Goal: Find specific page/section: Find specific page/section

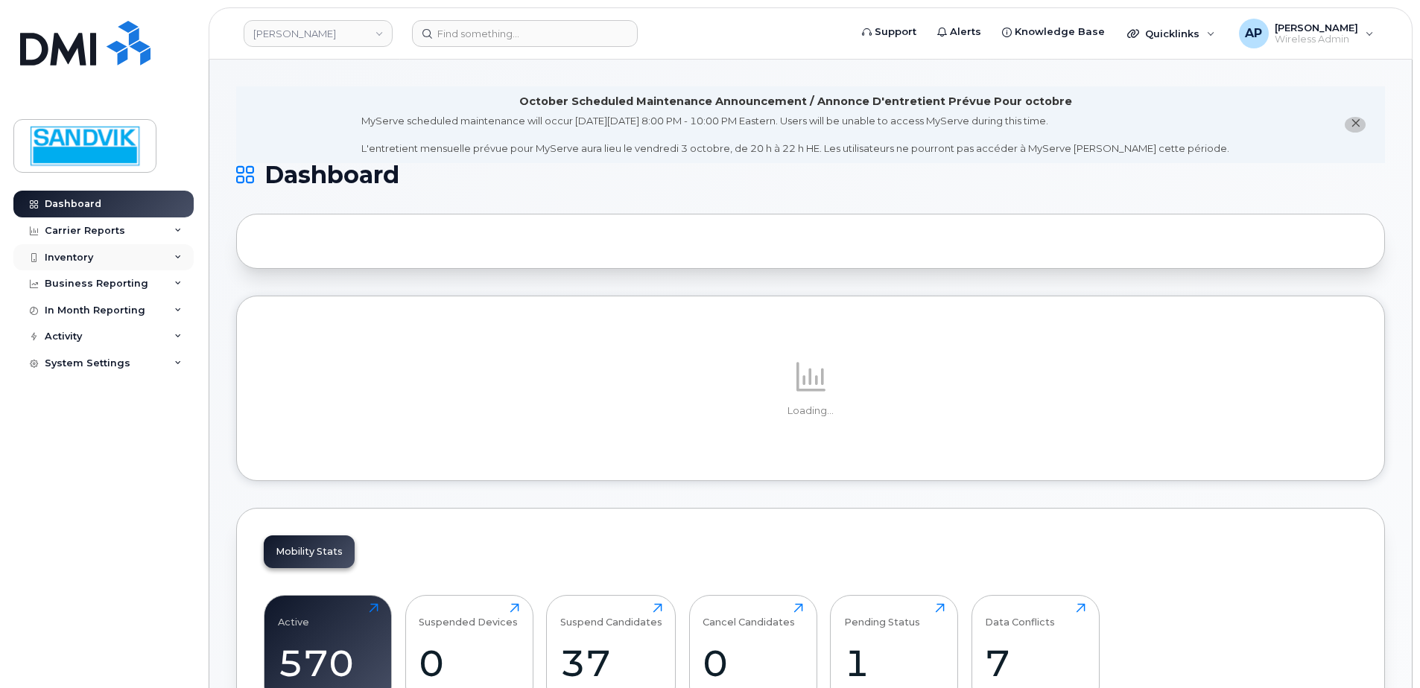
click at [48, 249] on div "Inventory" at bounding box center [103, 257] width 180 height 27
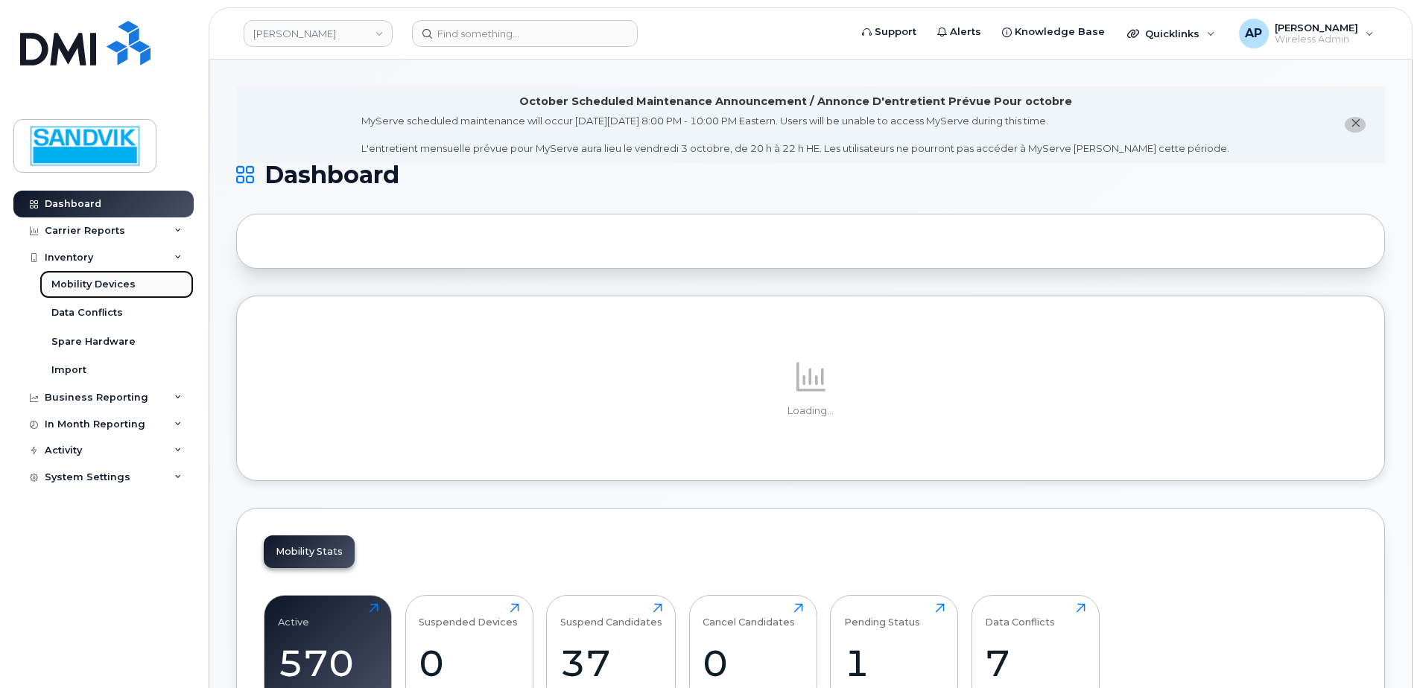
click at [103, 286] on div "Mobility Devices" at bounding box center [93, 284] width 84 height 13
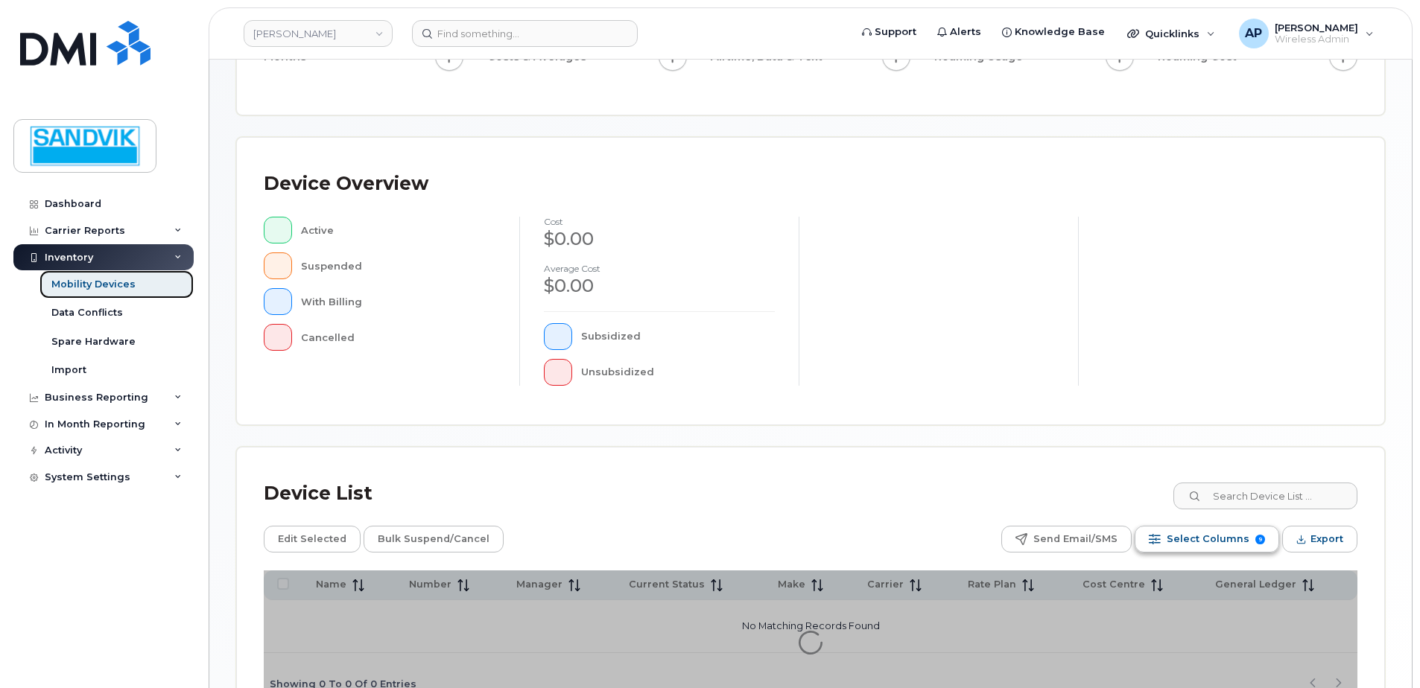
scroll to position [298, 0]
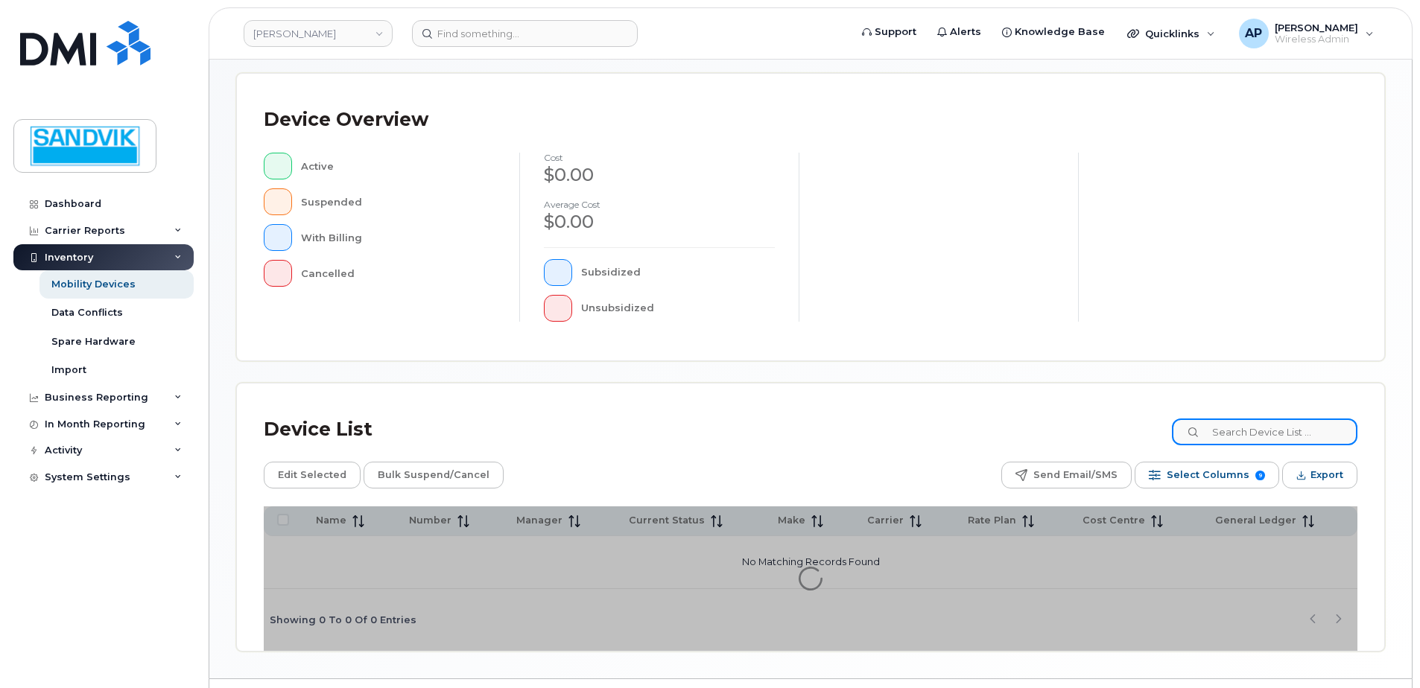
click at [1232, 428] on input at bounding box center [1265, 432] width 186 height 27
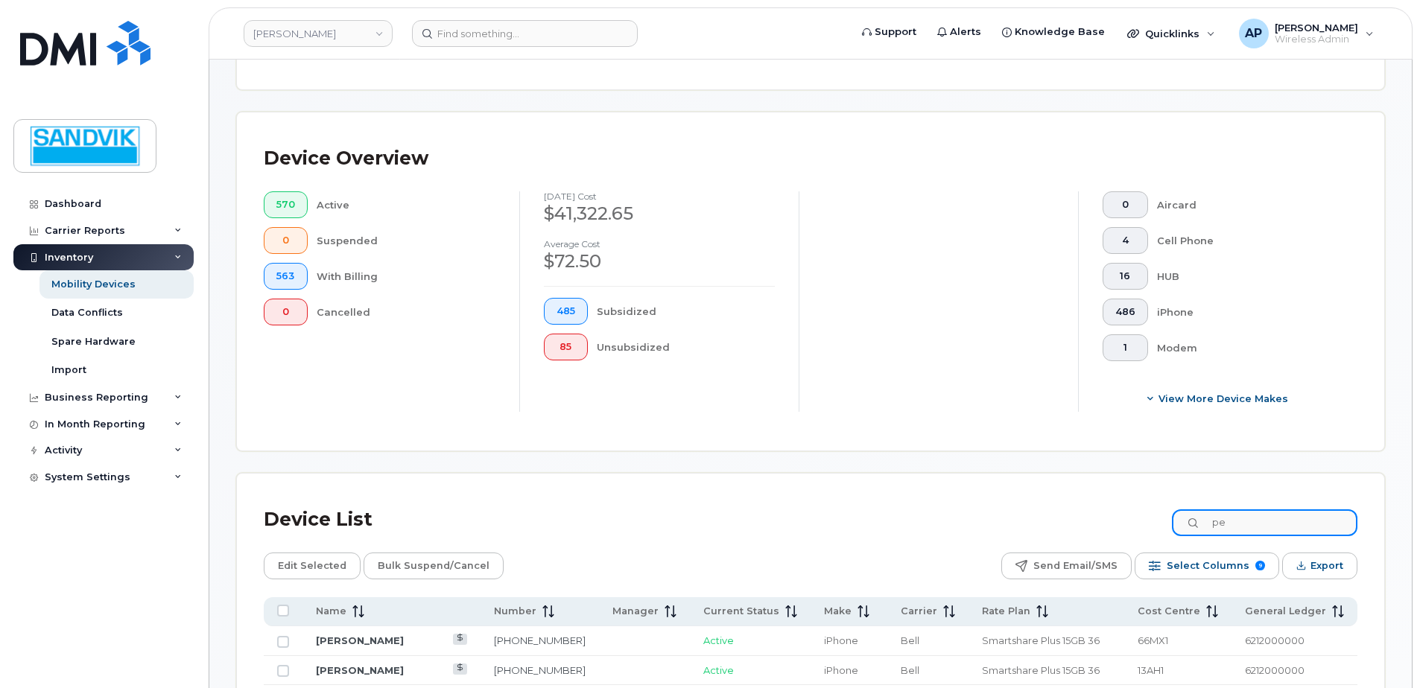
scroll to position [337, 0]
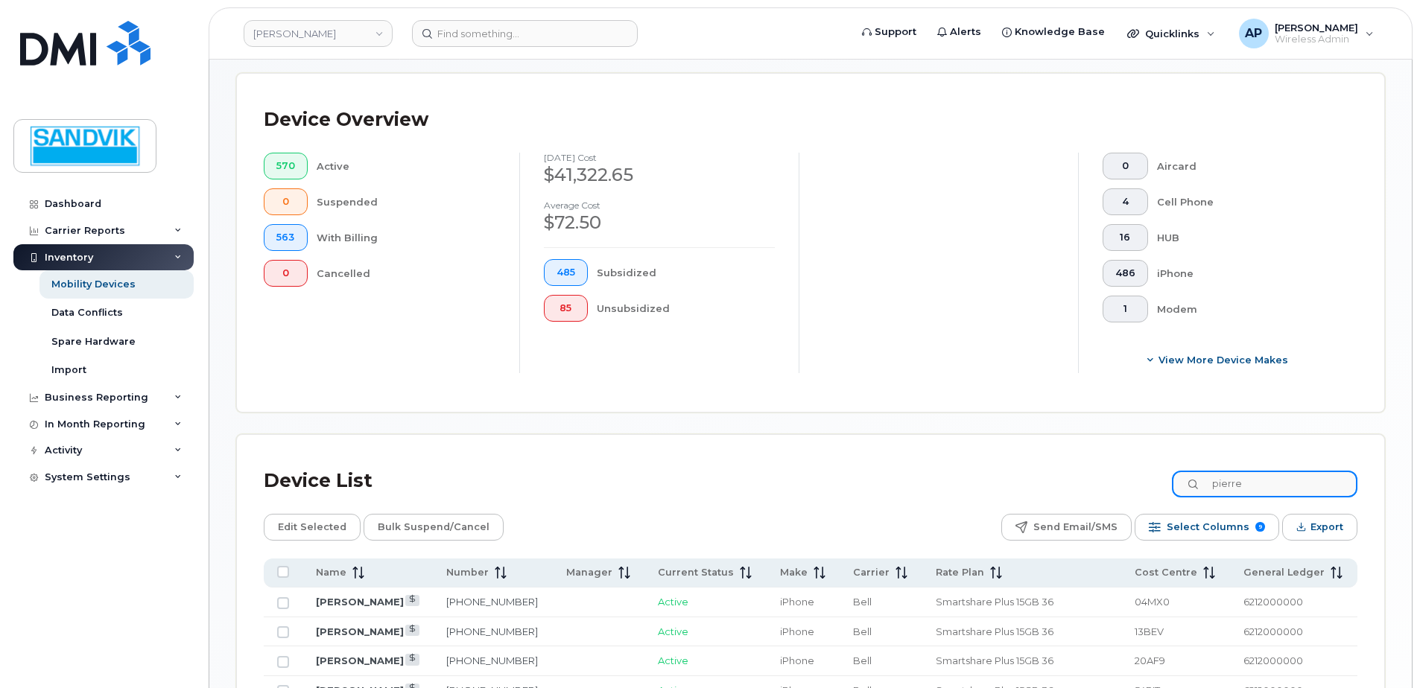
type input "pierre"
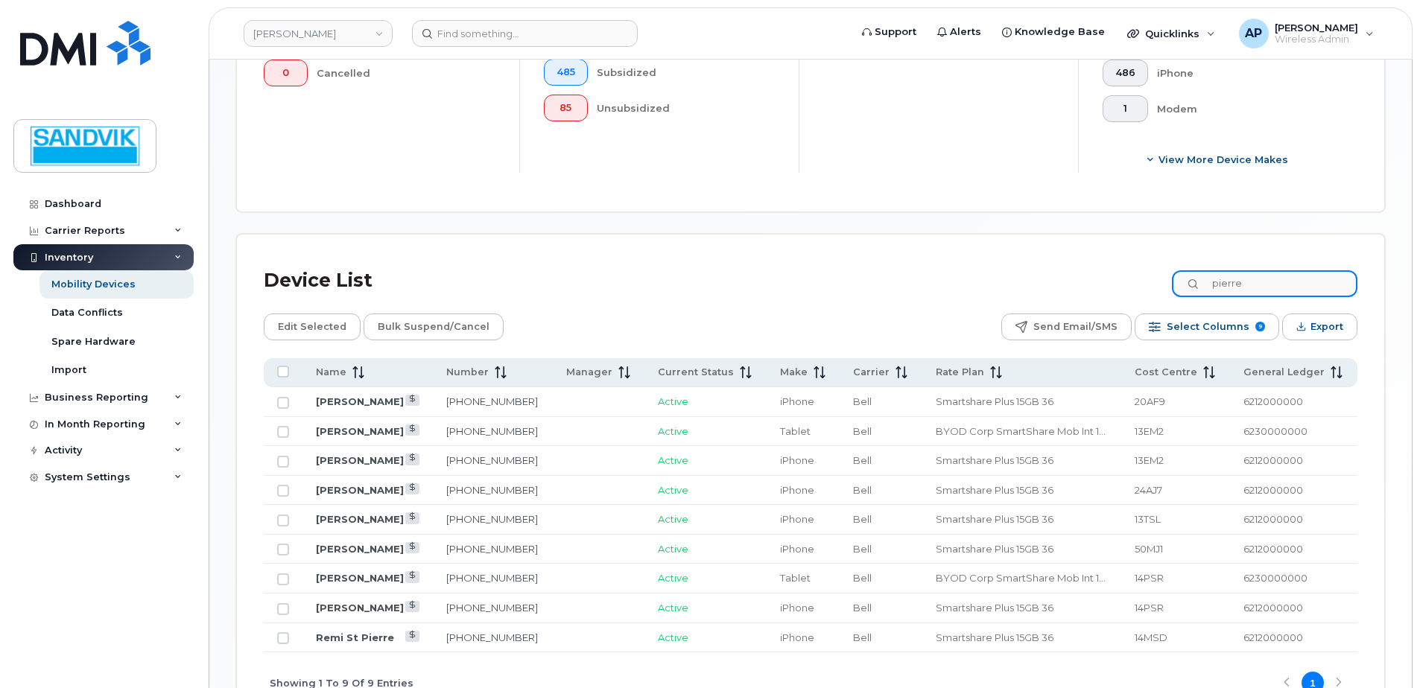
scroll to position [560, 0]
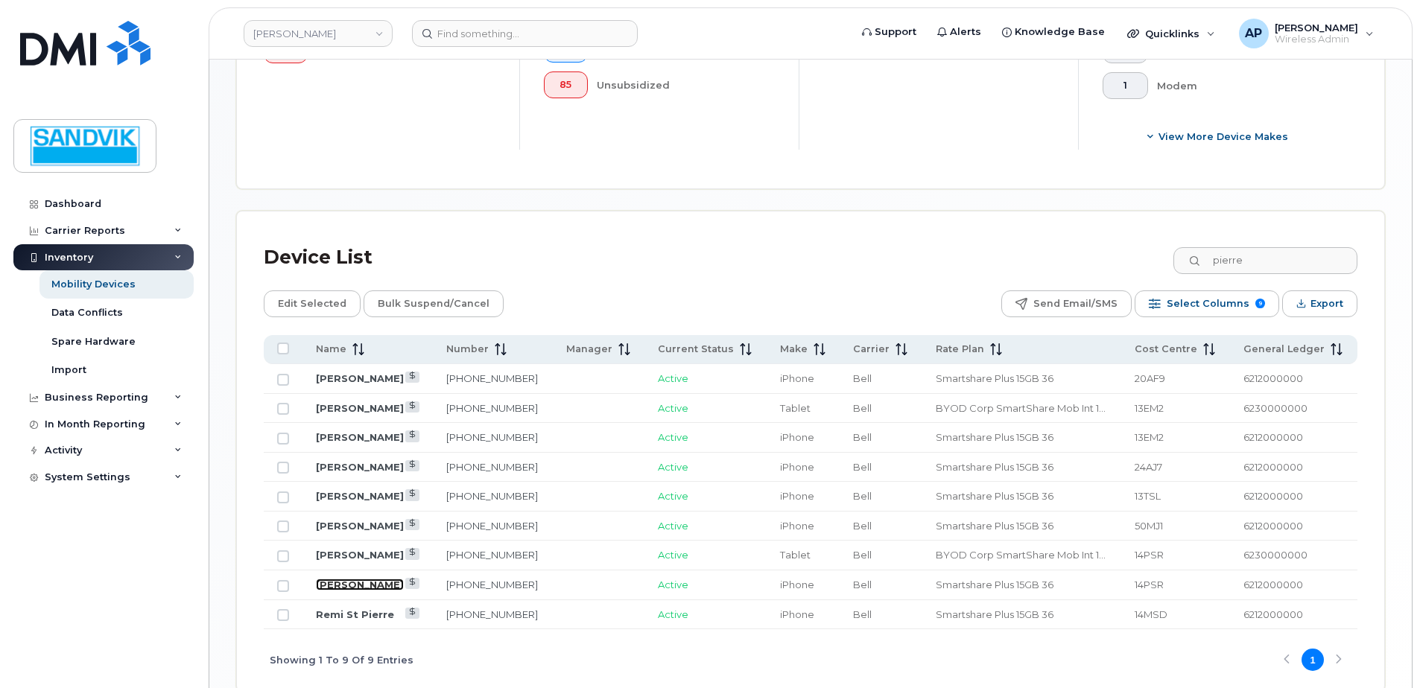
click at [373, 586] on link "[PERSON_NAME]" at bounding box center [360, 585] width 88 height 12
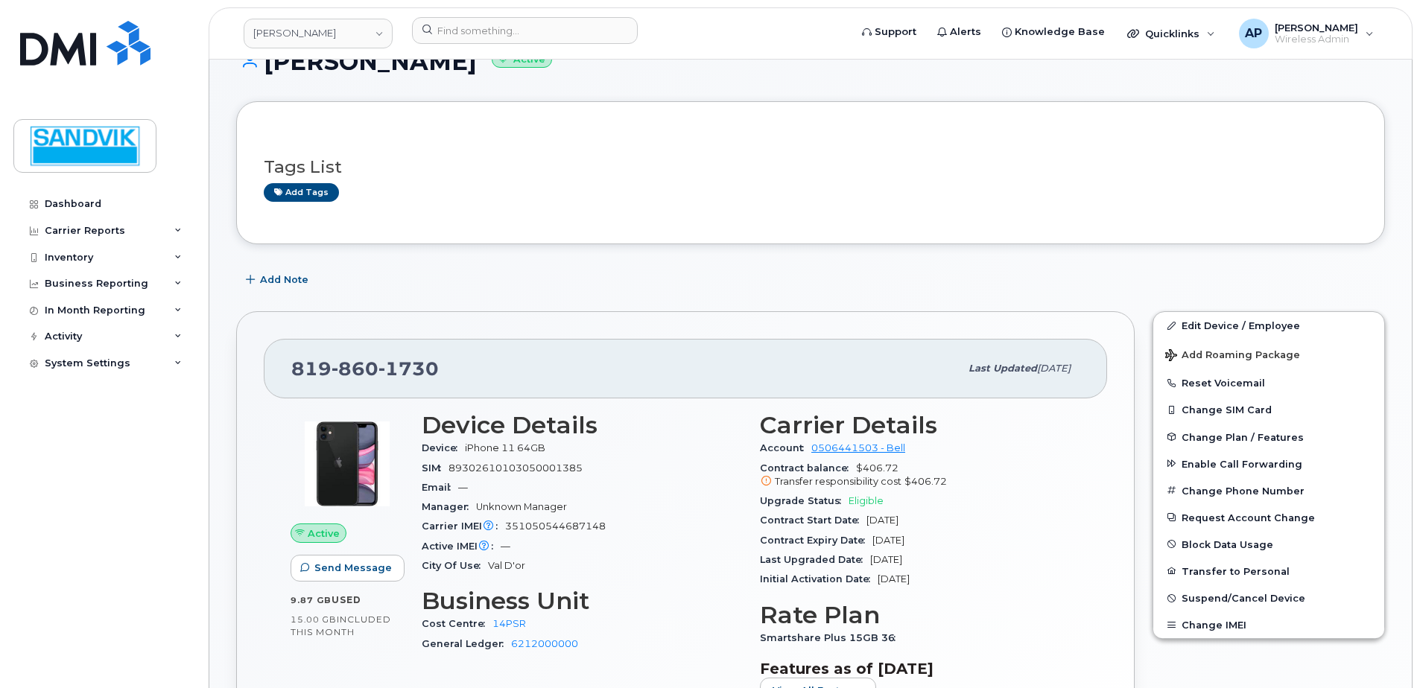
scroll to position [149, 0]
